Goal: Task Accomplishment & Management: Manage account settings

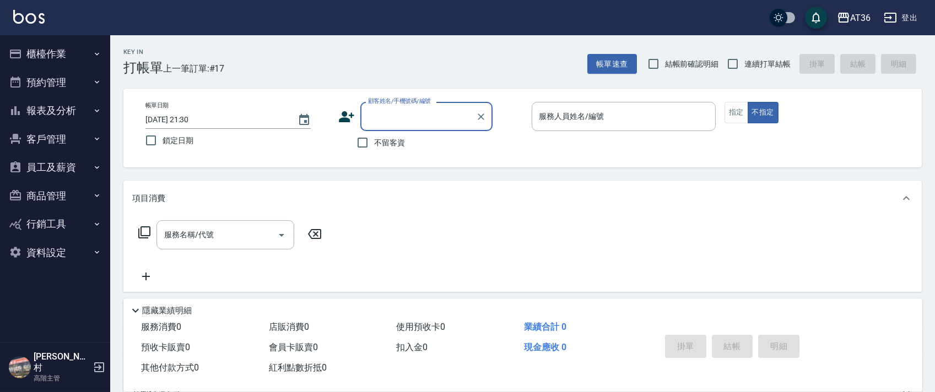
click at [56, 191] on button "商品管理" at bounding box center [54, 196] width 101 height 29
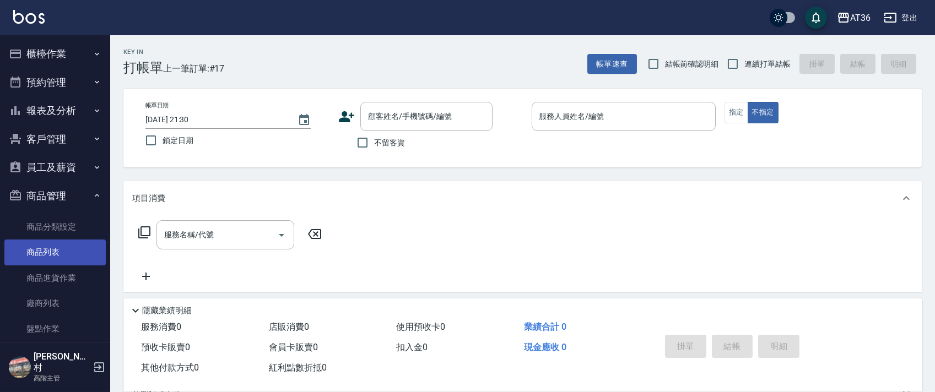
click at [49, 252] on link "商品列表" at bounding box center [54, 252] width 101 height 25
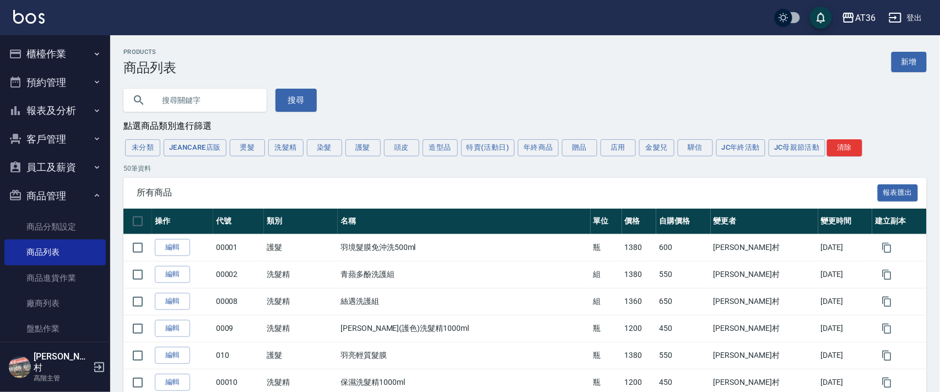
click at [200, 101] on input "text" at bounding box center [206, 100] width 104 height 30
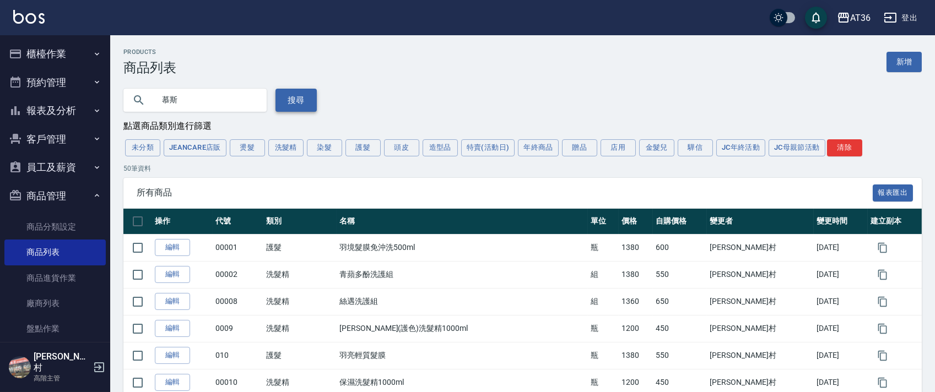
click at [286, 93] on button "搜尋" at bounding box center [295, 100] width 41 height 23
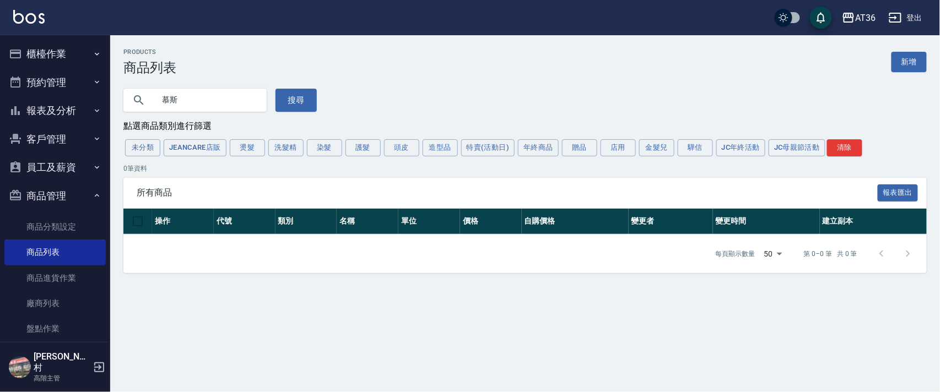
click at [186, 101] on input "慕斯" at bounding box center [206, 100] width 104 height 30
type input "慕"
click at [299, 97] on button "搜尋" at bounding box center [295, 100] width 41 height 23
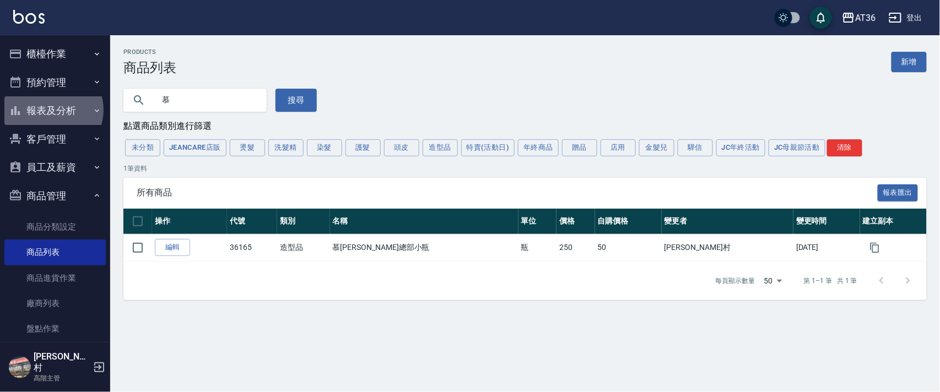
click at [51, 110] on button "報表及分析" at bounding box center [54, 110] width 101 height 29
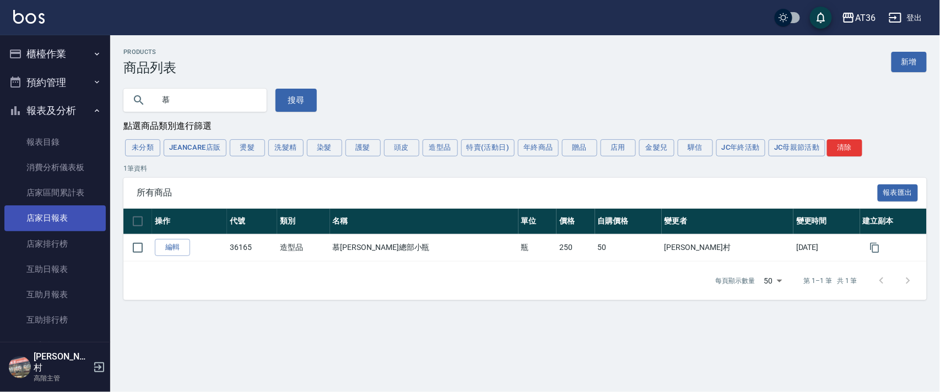
click at [48, 221] on link "店家日報表" at bounding box center [54, 217] width 101 height 25
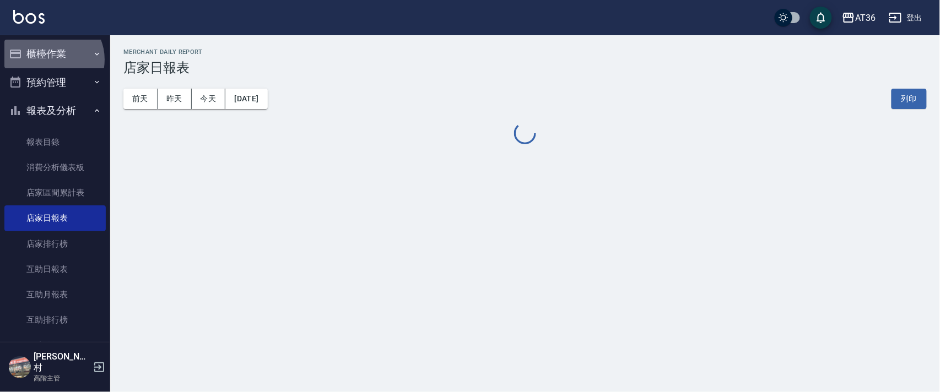
click at [51, 59] on button "櫃檯作業" at bounding box center [54, 54] width 101 height 29
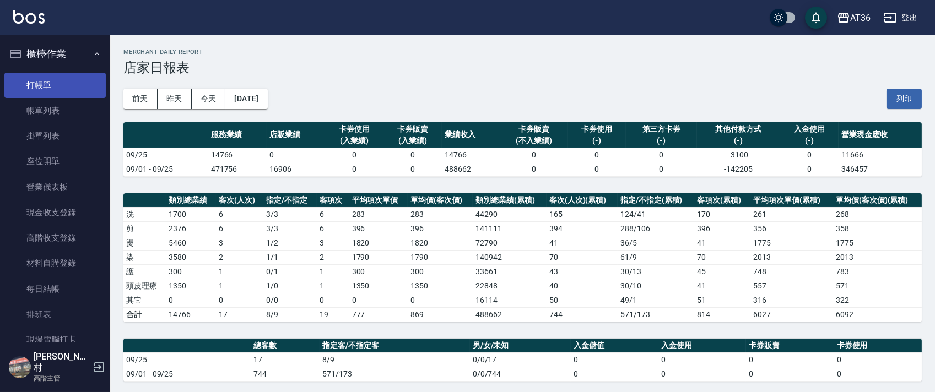
click at [53, 90] on link "打帳單" at bounding box center [54, 85] width 101 height 25
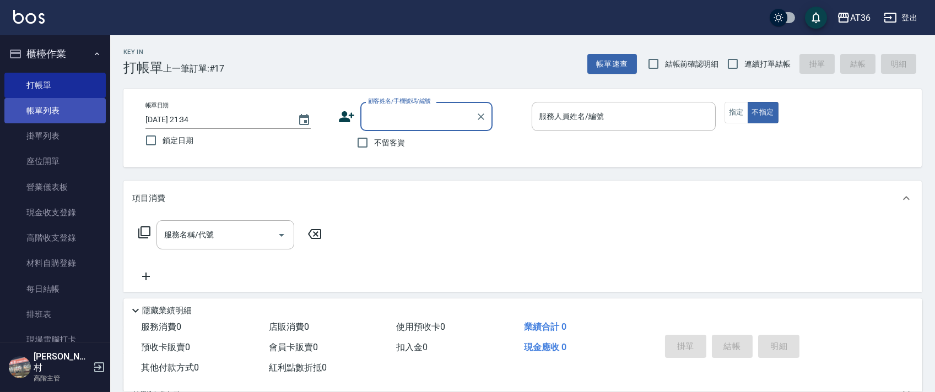
click at [50, 113] on link "帳單列表" at bounding box center [54, 110] width 101 height 25
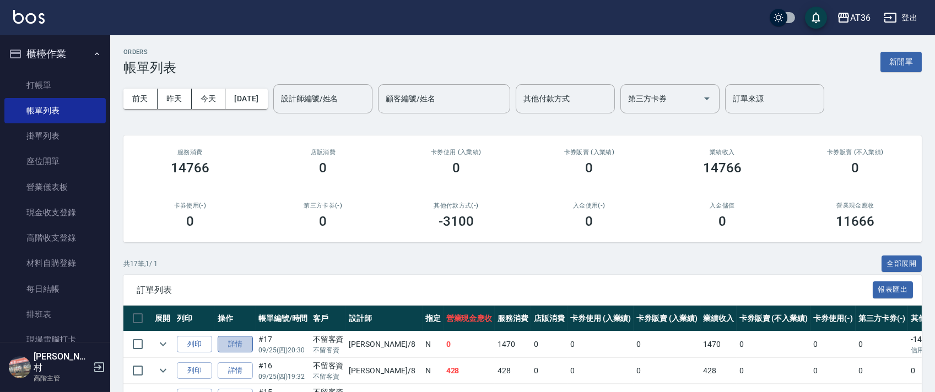
click at [232, 349] on link "詳情" at bounding box center [235, 344] width 35 height 17
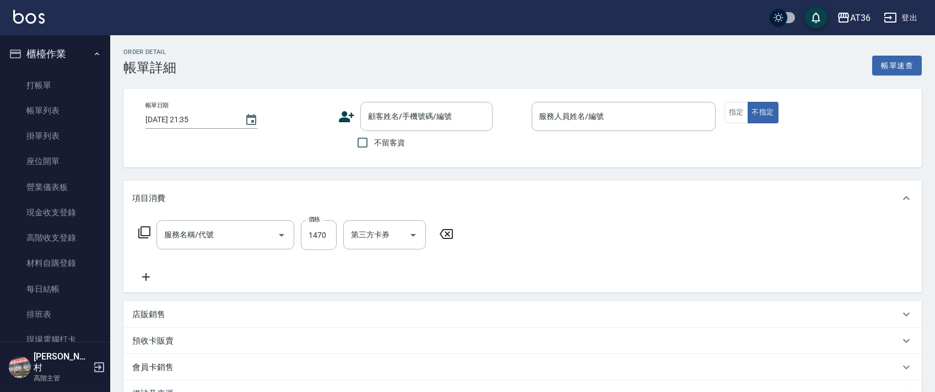
type input "[DATE] 20:30"
checkbox input "true"
type input "[PERSON_NAME]-8"
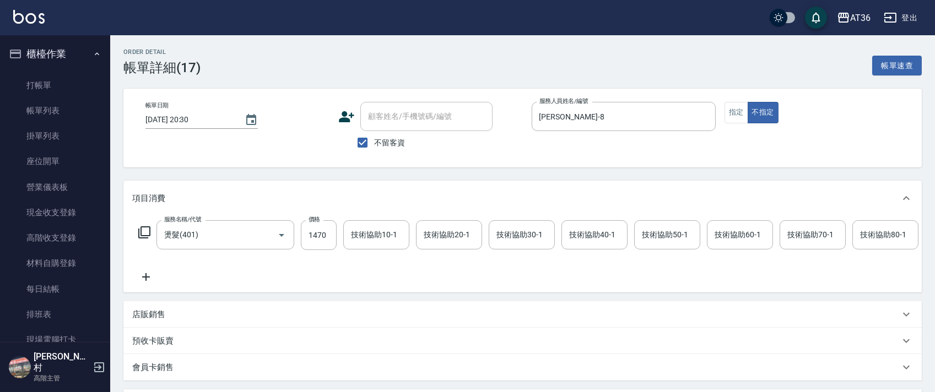
type input "燙髮(401)"
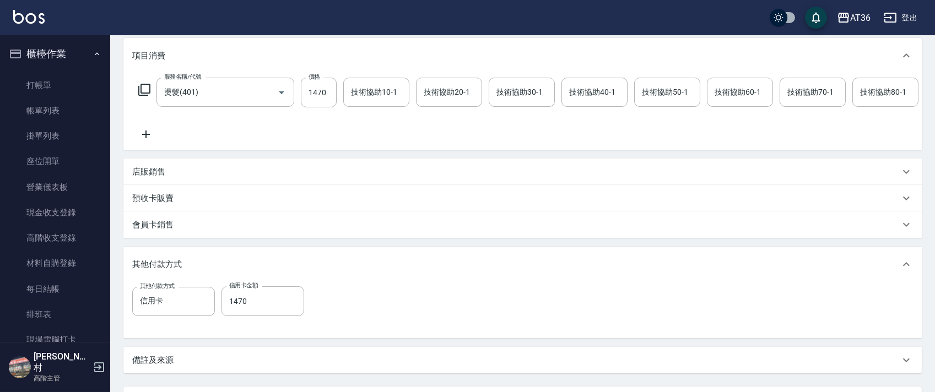
scroll to position [147, 0]
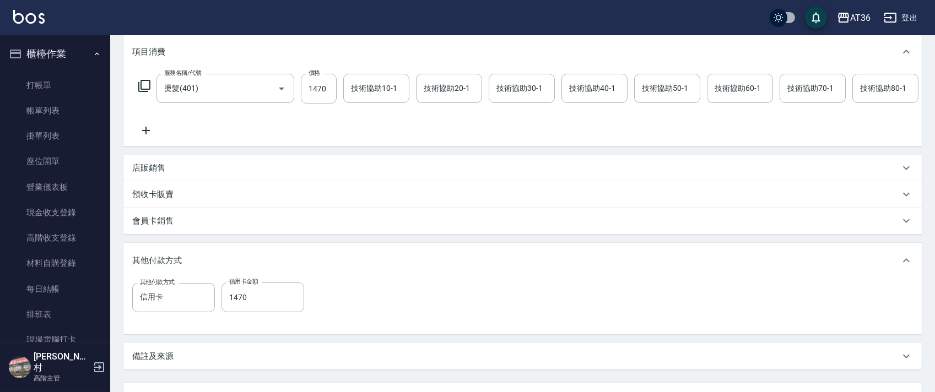
click at [153, 174] on p "店販銷售" at bounding box center [148, 169] width 33 height 12
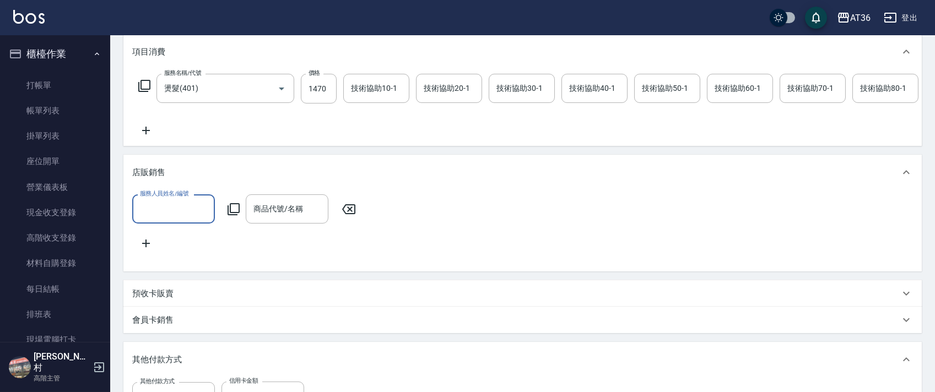
scroll to position [0, 0]
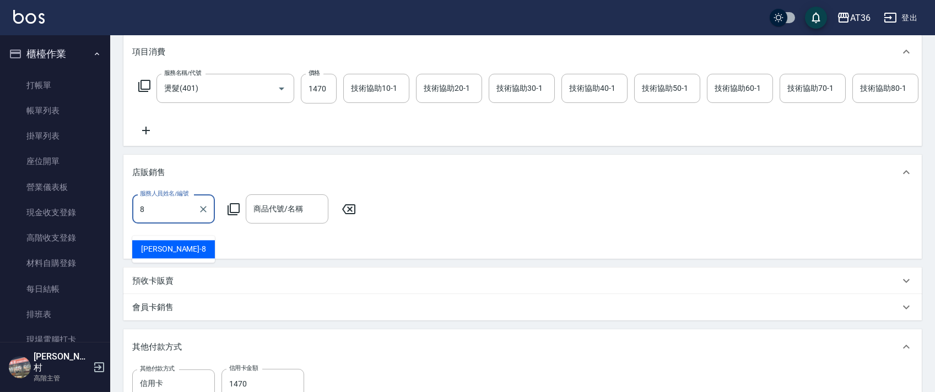
type input "[PERSON_NAME]-8"
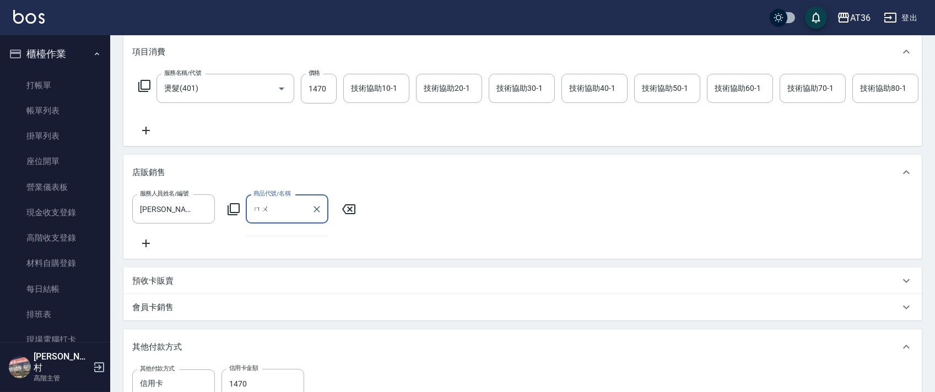
type input "木"
click at [269, 247] on span "36165 - 慕絲總部小瓶 - 250" at bounding box center [287, 255] width 83 height 30
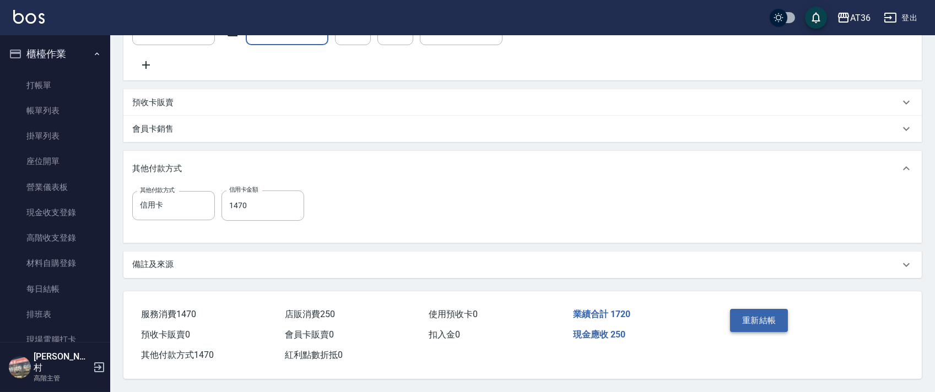
type input "慕[PERSON_NAME]總部小瓶"
click at [754, 320] on button "重新結帳" at bounding box center [759, 320] width 58 height 23
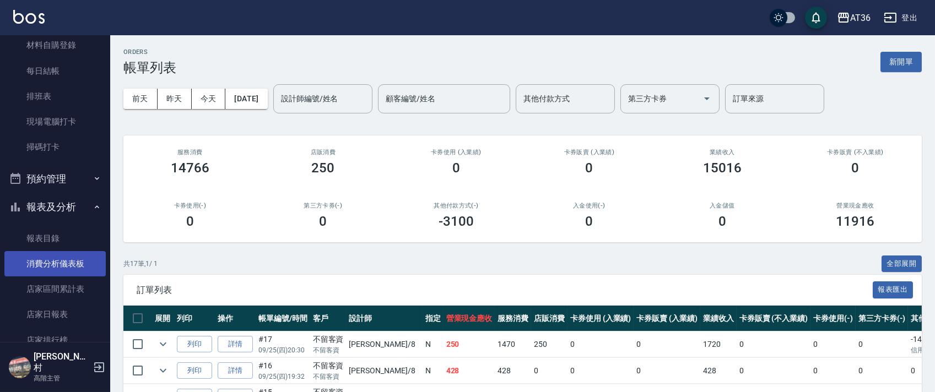
scroll to position [220, 0]
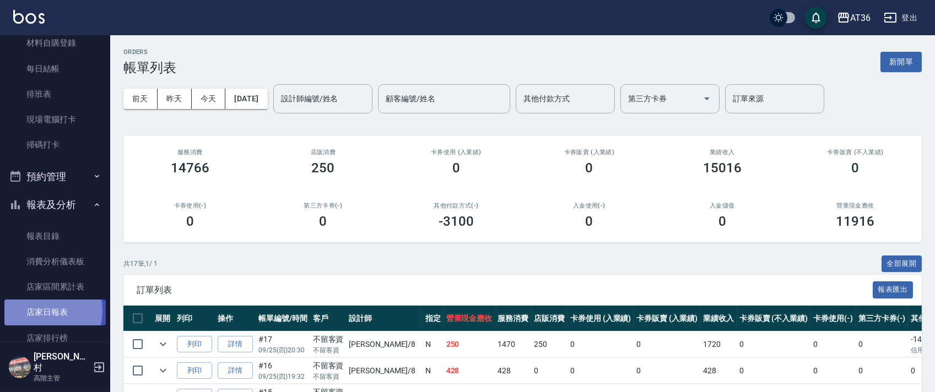
click at [39, 311] on link "店家日報表" at bounding box center [54, 312] width 101 height 25
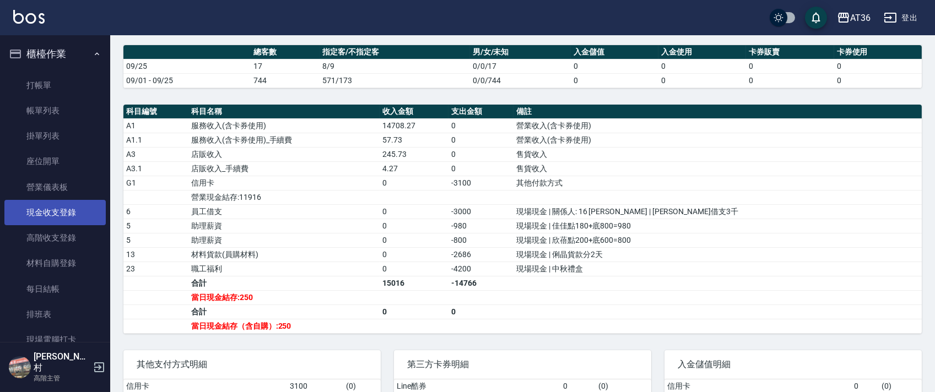
click at [52, 214] on link "現金收支登錄" at bounding box center [54, 212] width 101 height 25
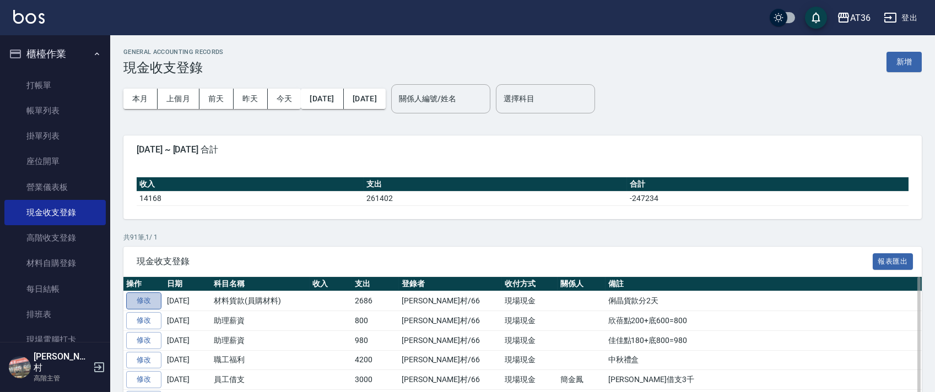
click at [148, 297] on link "修改" at bounding box center [143, 301] width 35 height 17
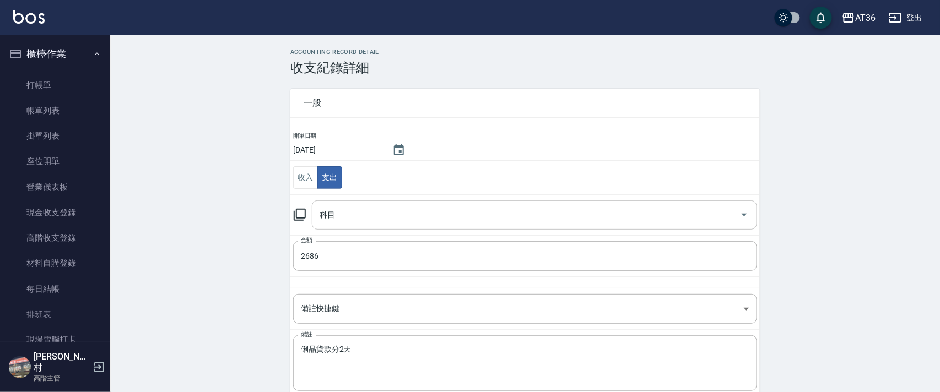
type input "13 材料貨款(員購材料)"
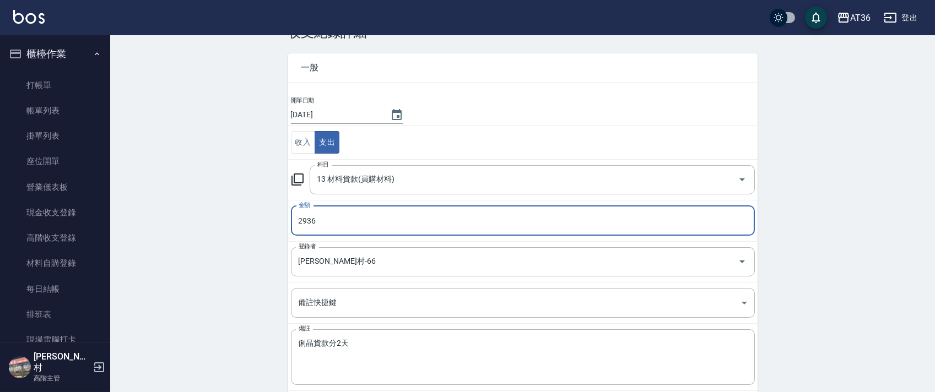
scroll to position [81, 0]
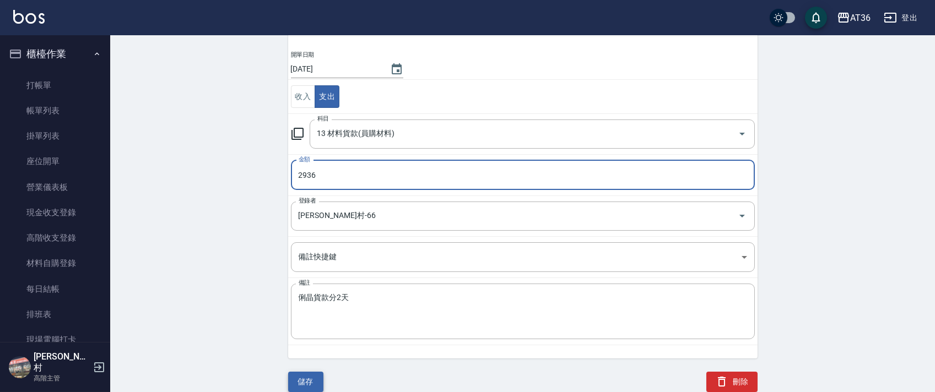
type input "2936"
click at [305, 378] on button "儲存" at bounding box center [305, 382] width 35 height 20
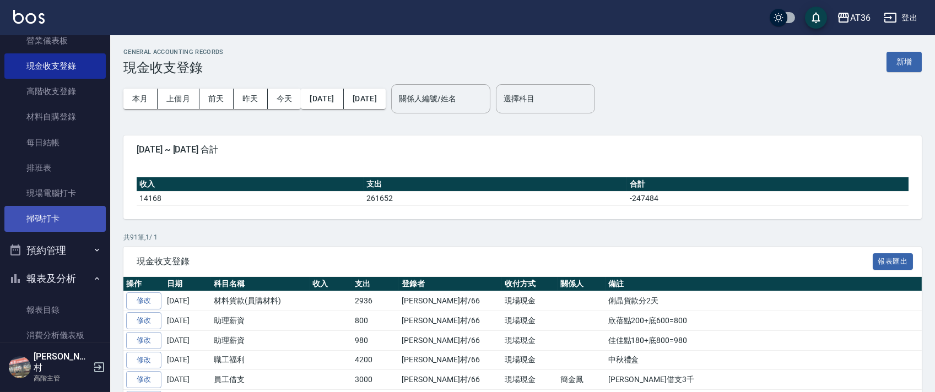
scroll to position [294, 0]
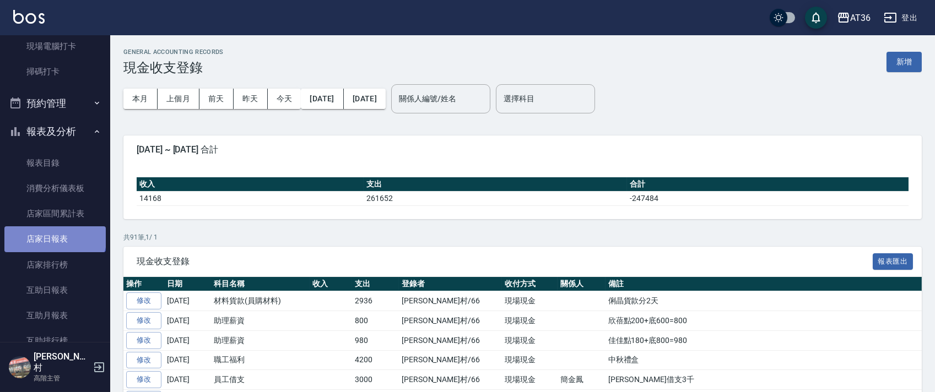
click at [54, 236] on link "店家日報表" at bounding box center [54, 238] width 101 height 25
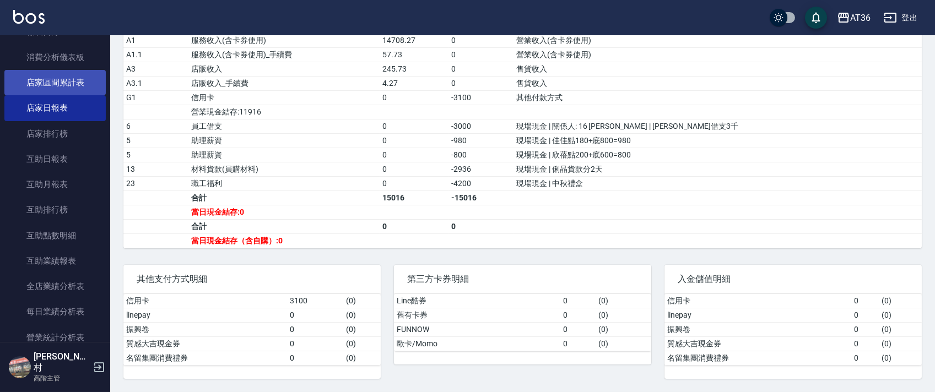
scroll to position [514, 0]
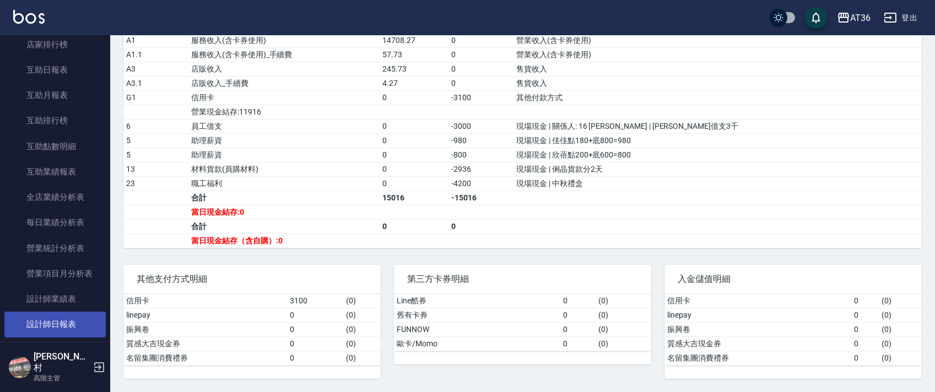
click at [58, 321] on link "設計師日報表" at bounding box center [54, 324] width 101 height 25
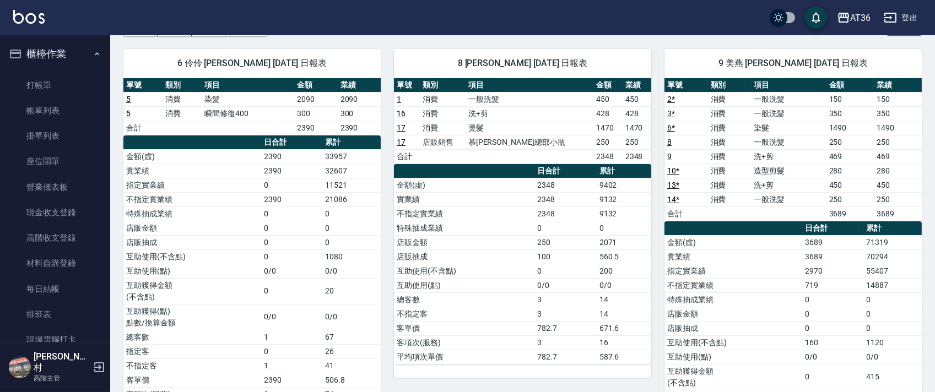
drag, startPoint x: 43, startPoint y: 317, endPoint x: 175, endPoint y: 215, distance: 166.6
click at [43, 317] on link "排班表" at bounding box center [54, 314] width 101 height 25
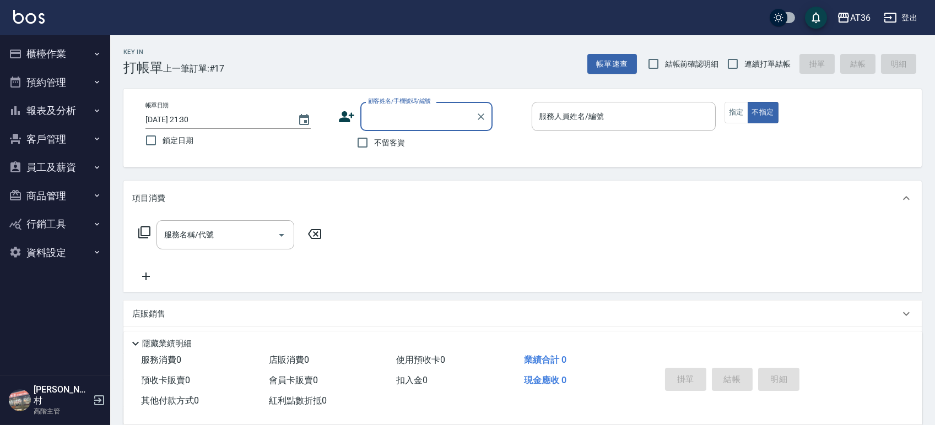
click at [61, 105] on button "報表及分析" at bounding box center [54, 110] width 101 height 29
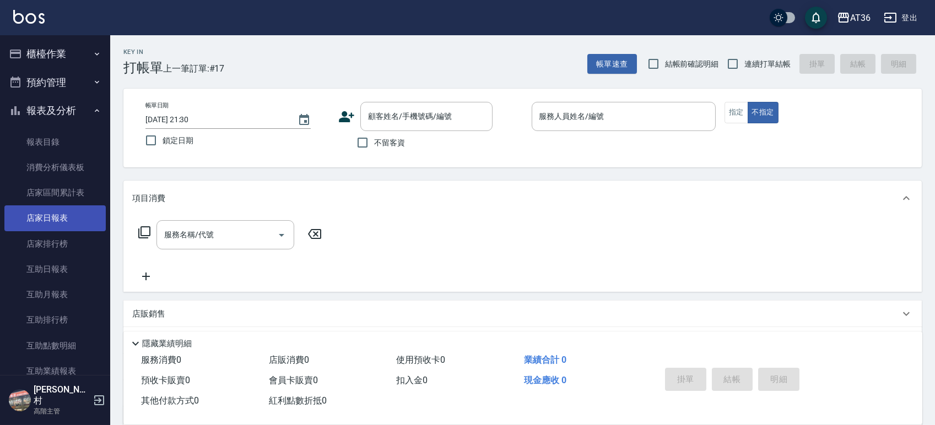
click at [56, 215] on link "店家日報表" at bounding box center [54, 217] width 101 height 25
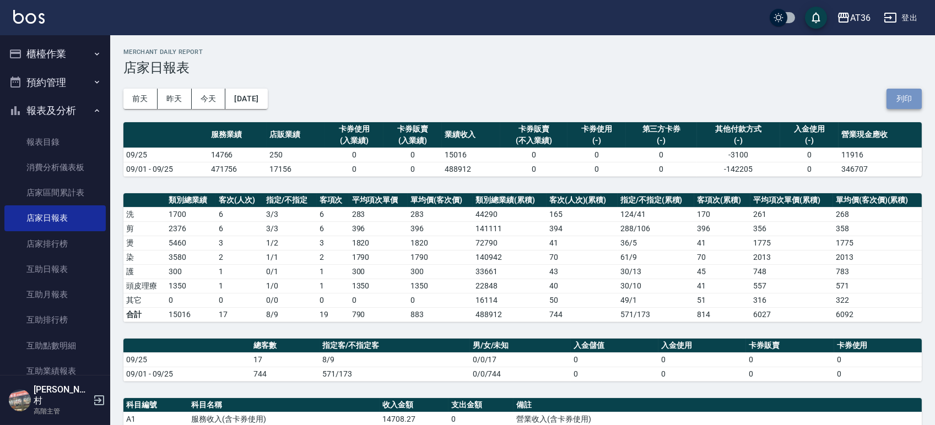
click at [906, 98] on button "列印" at bounding box center [903, 99] width 35 height 20
